Goal: Information Seeking & Learning: Learn about a topic

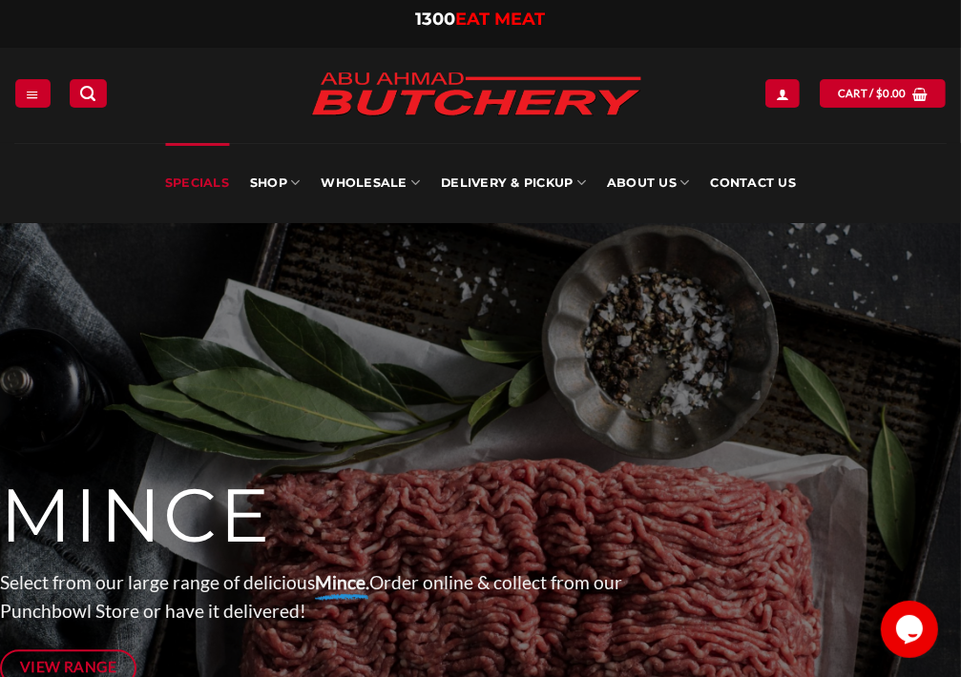
click at [209, 181] on link "Specials" at bounding box center [197, 183] width 64 height 80
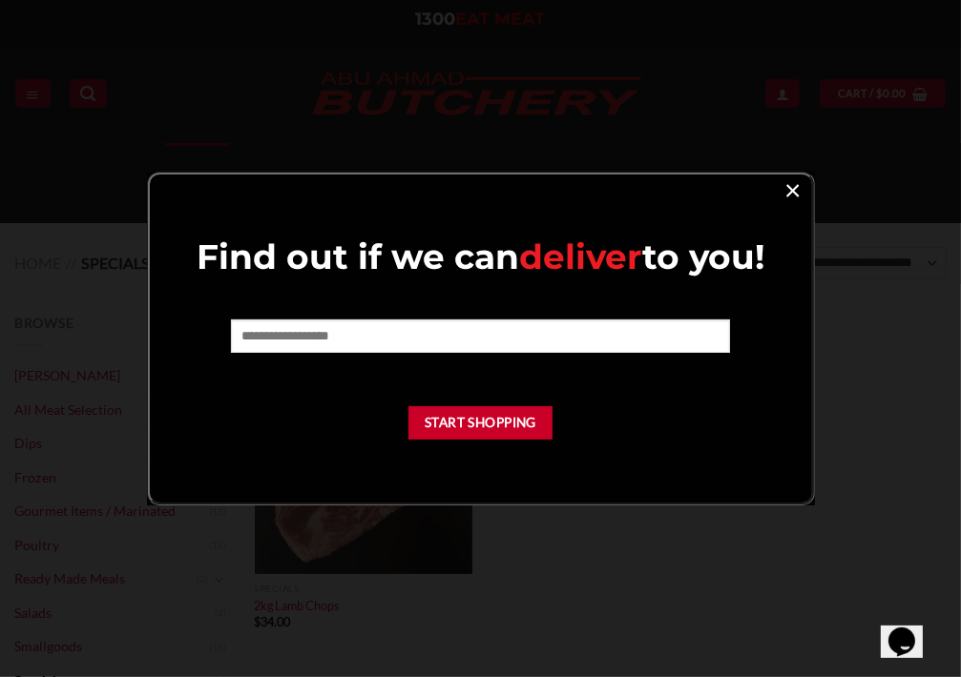
click at [790, 189] on link "×" at bounding box center [794, 190] width 28 height 26
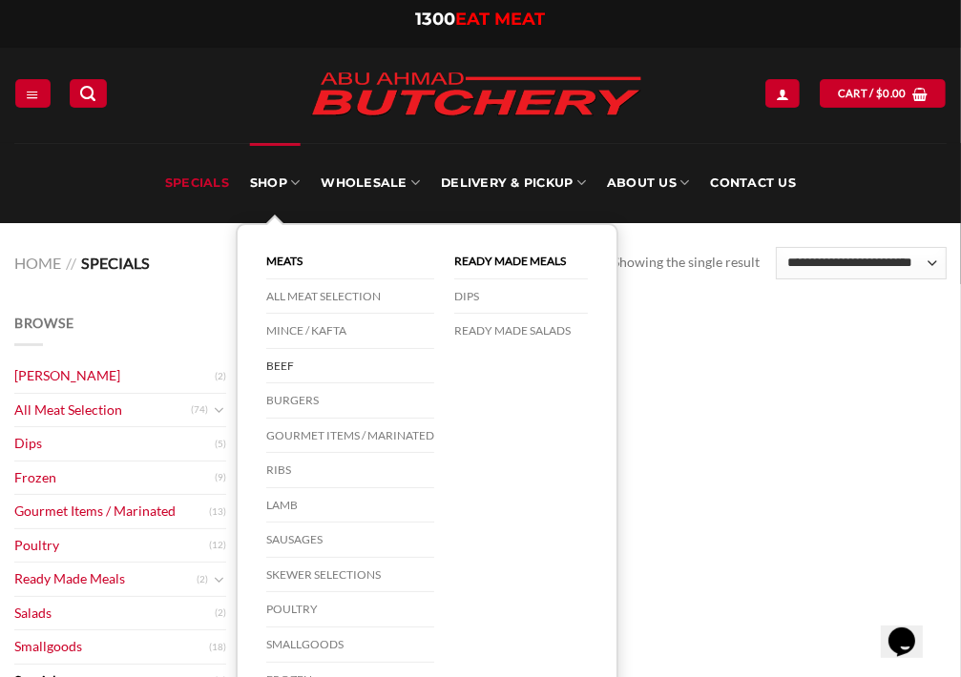
click at [283, 363] on link "Beef" at bounding box center [350, 366] width 168 height 35
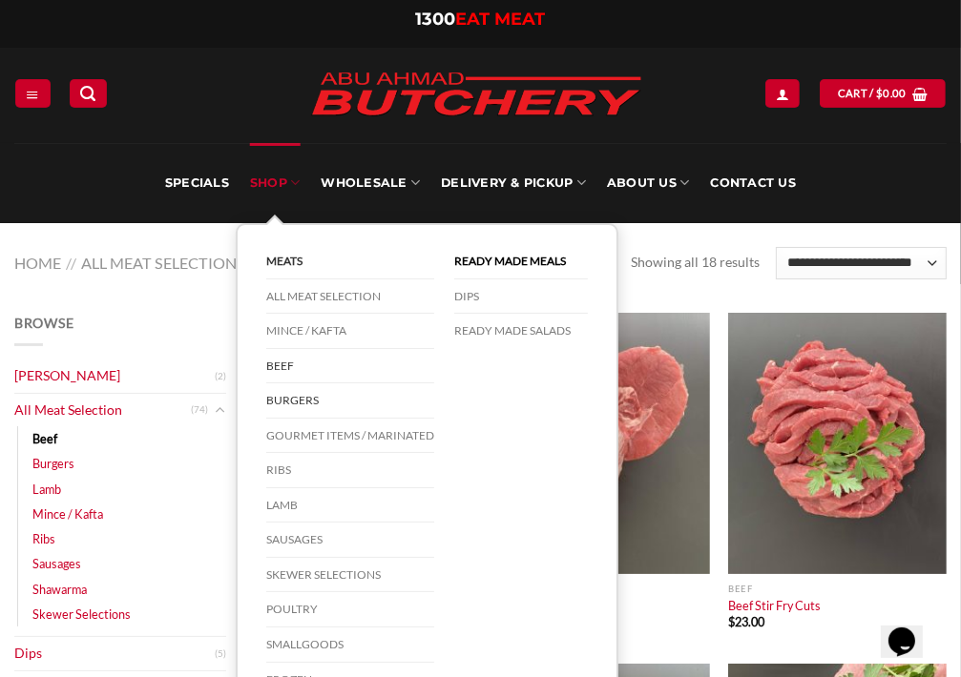
click at [291, 399] on link "Burgers" at bounding box center [350, 401] width 168 height 35
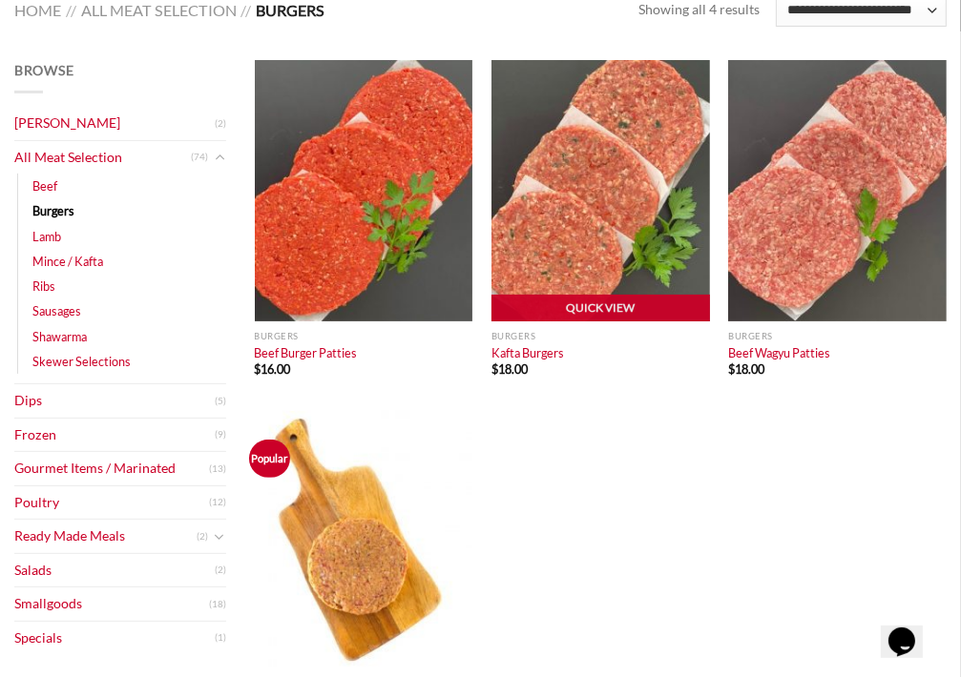
scroll to position [286, 0]
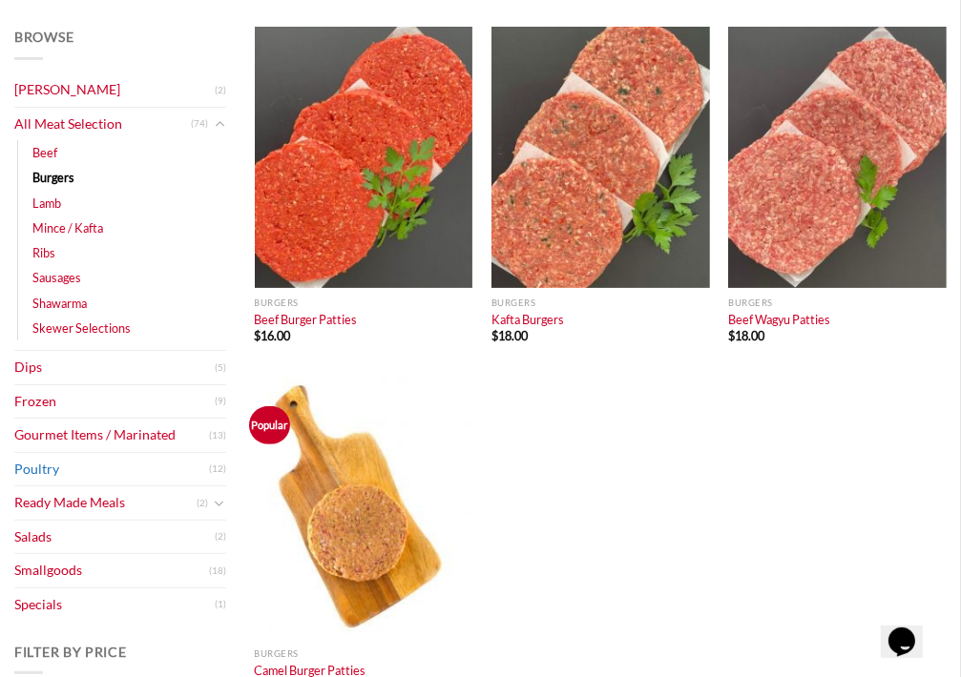
click at [50, 468] on link "Poultry" at bounding box center [111, 469] width 195 height 33
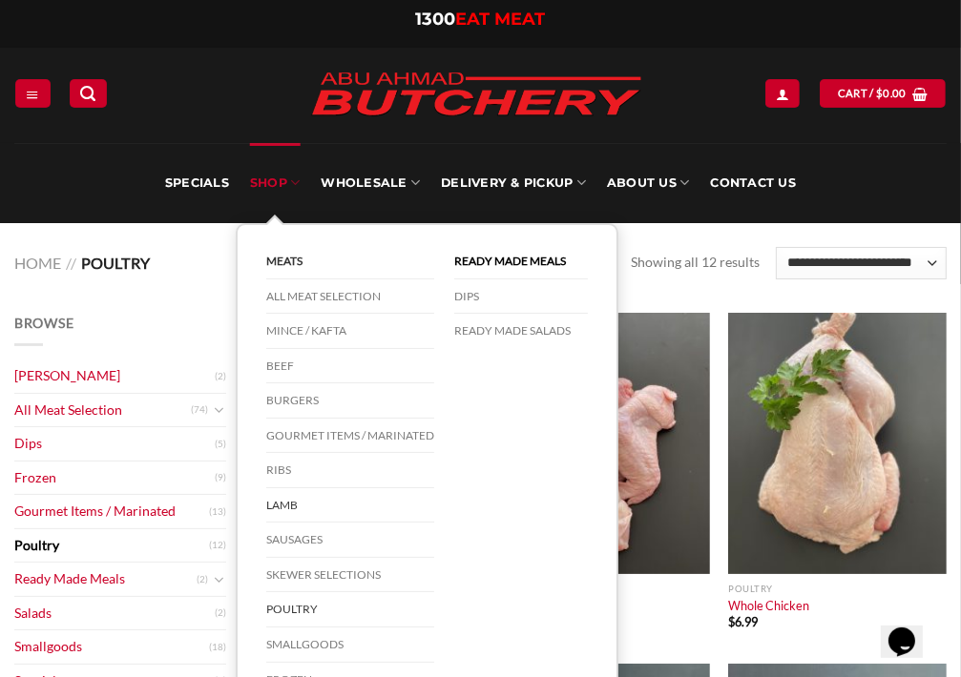
click at [288, 505] on link "Lamb" at bounding box center [350, 506] width 168 height 35
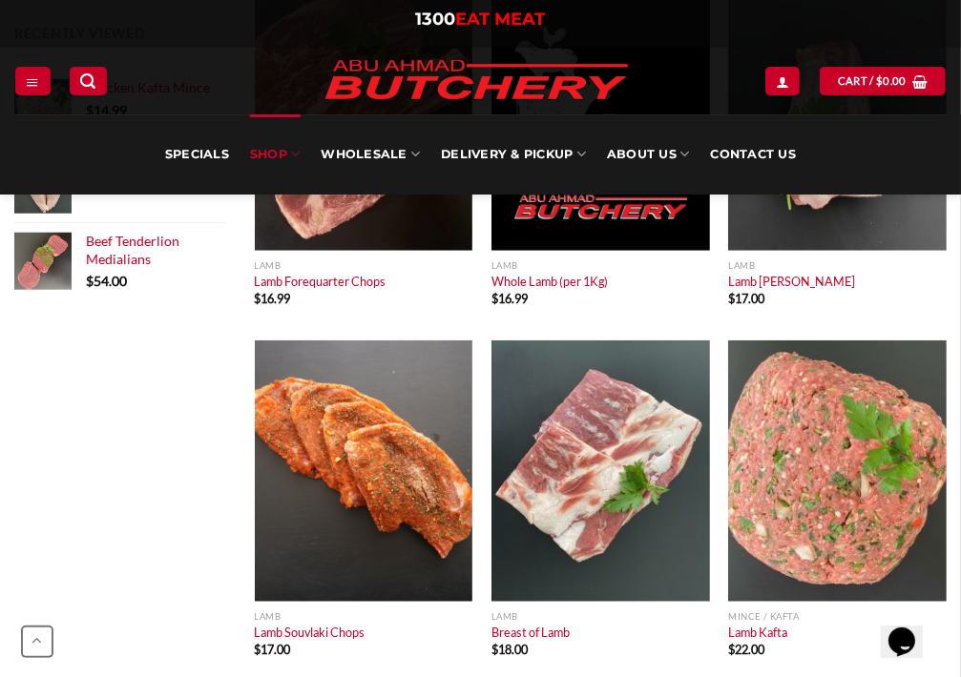
scroll to position [1050, 0]
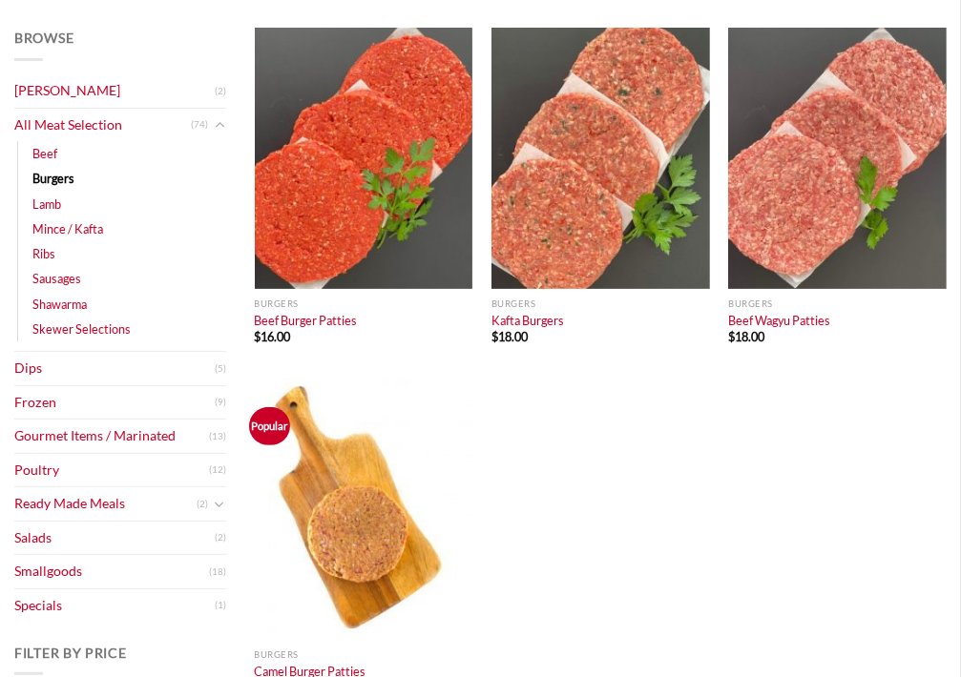
scroll to position [285, 0]
